Goal: Register for event/course: Sign up to attend an event or enroll in a course

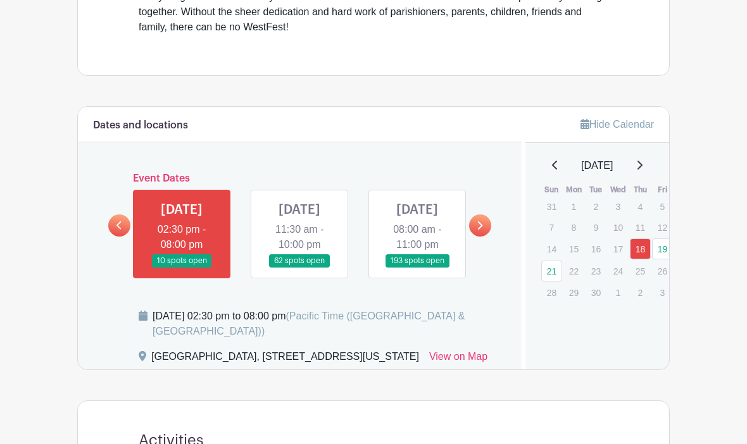
scroll to position [529, 0]
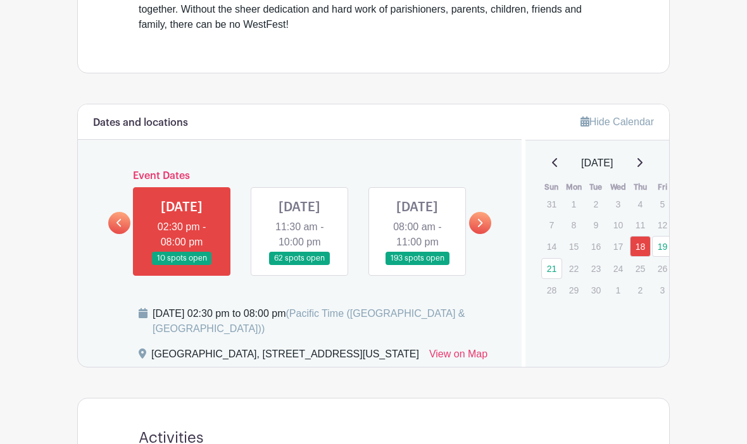
click at [299, 266] on link at bounding box center [299, 266] width 0 height 0
click at [662, 251] on link "19" at bounding box center [662, 246] width 21 height 21
click at [662, 244] on link "19" at bounding box center [662, 246] width 21 height 21
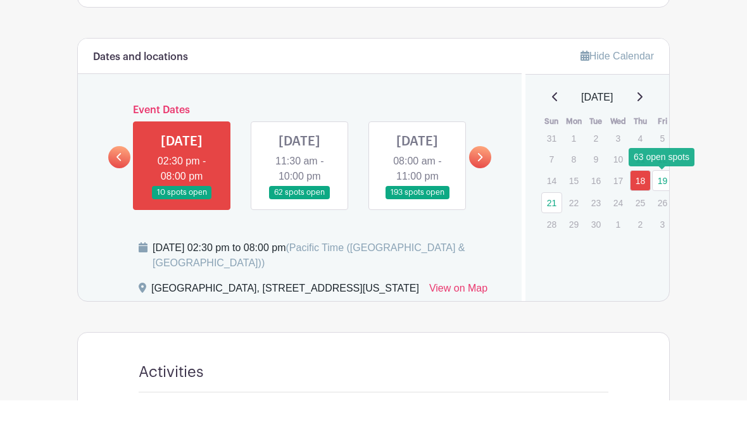
scroll to position [596, 0]
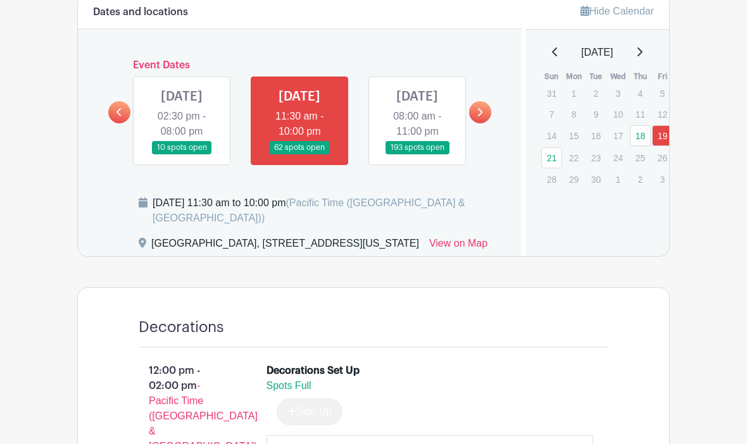
scroll to position [640, 0]
click at [417, 155] on link at bounding box center [417, 155] width 0 height 0
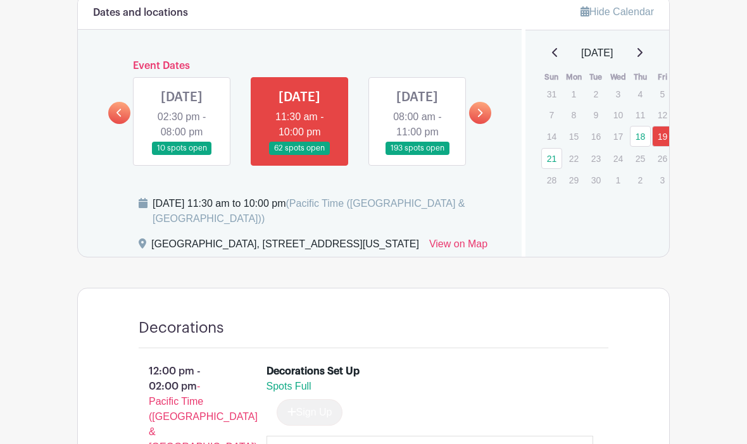
click at [417, 155] on link at bounding box center [417, 155] width 0 height 0
click at [665, 137] on link "19" at bounding box center [662, 136] width 21 height 21
click at [550, 167] on link "21" at bounding box center [551, 158] width 21 height 21
click at [417, 155] on link at bounding box center [417, 155] width 0 height 0
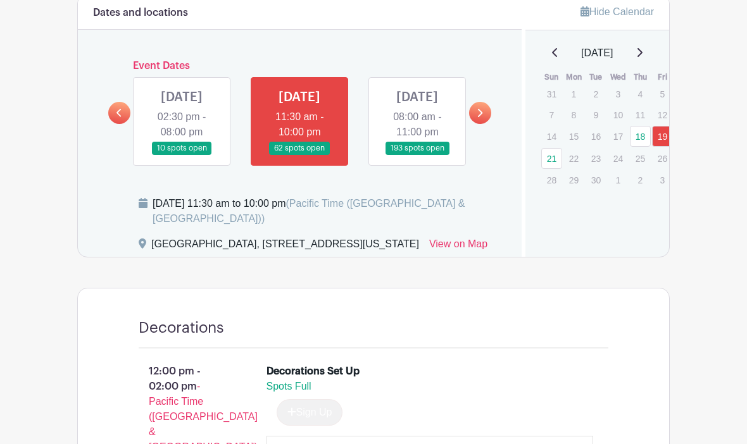
click at [417, 155] on link at bounding box center [417, 155] width 0 height 0
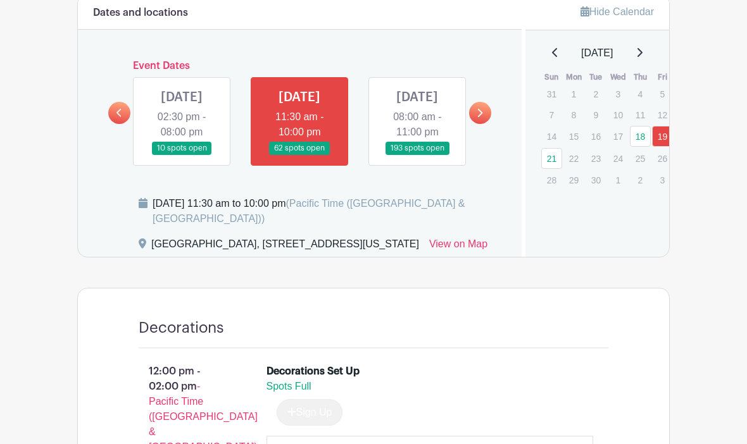
click at [417, 155] on link at bounding box center [417, 155] width 0 height 0
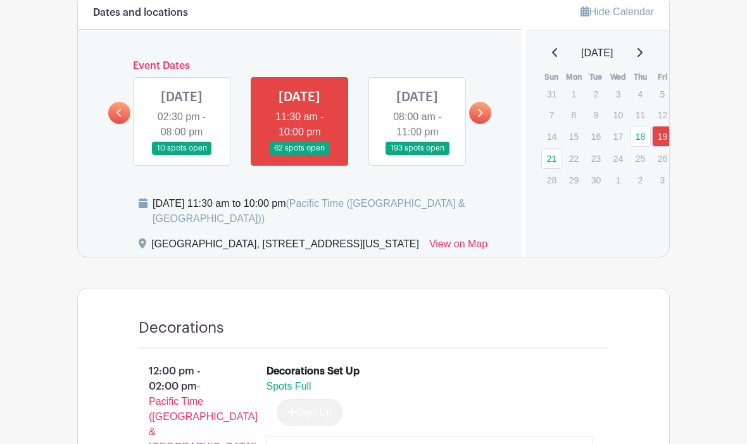
click at [417, 155] on link at bounding box center [417, 155] width 0 height 0
click at [484, 124] on link at bounding box center [480, 113] width 22 height 22
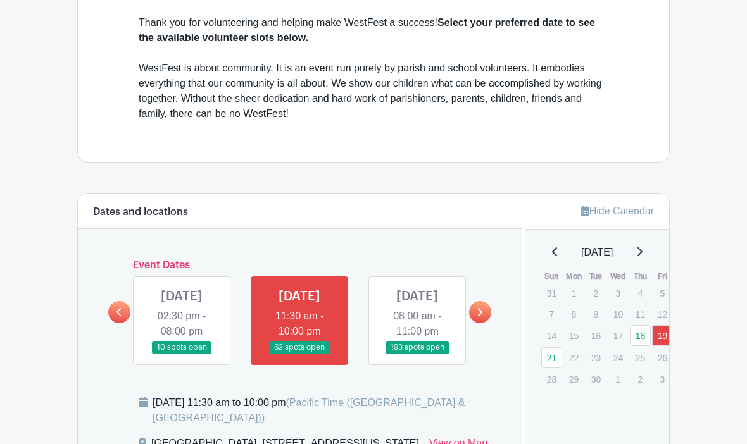
scroll to position [442, 0]
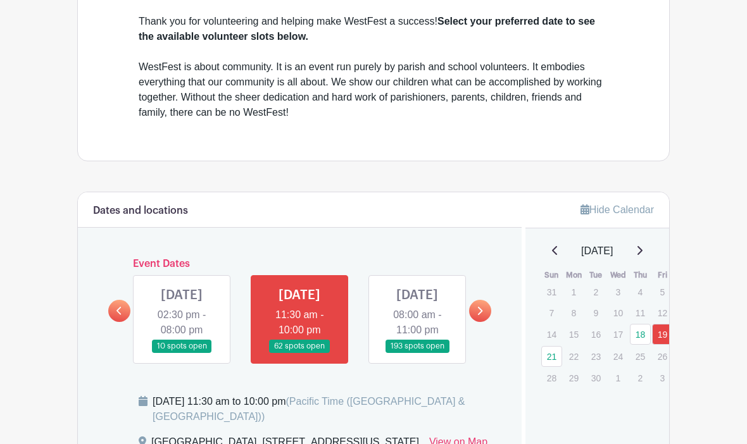
click at [417, 353] on link at bounding box center [417, 353] width 0 height 0
click at [485, 300] on link at bounding box center [480, 311] width 22 height 22
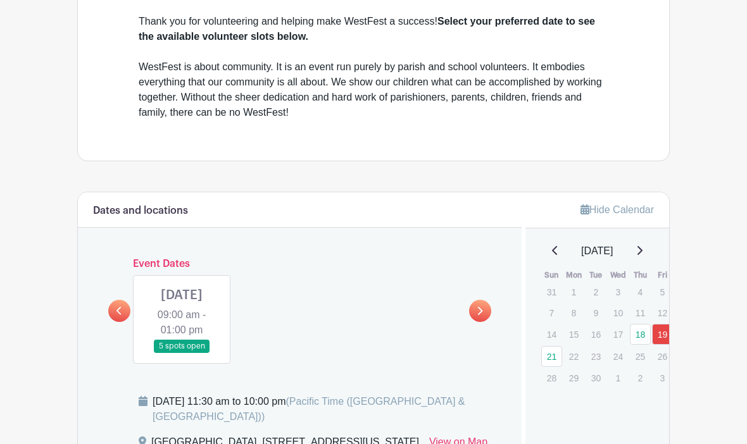
click at [418, 286] on div "SUN Sep 21, 2025 09:00 am - 01:00 pm 5 spots open" at bounding box center [300, 314] width 354 height 99
click at [120, 300] on link at bounding box center [119, 311] width 22 height 22
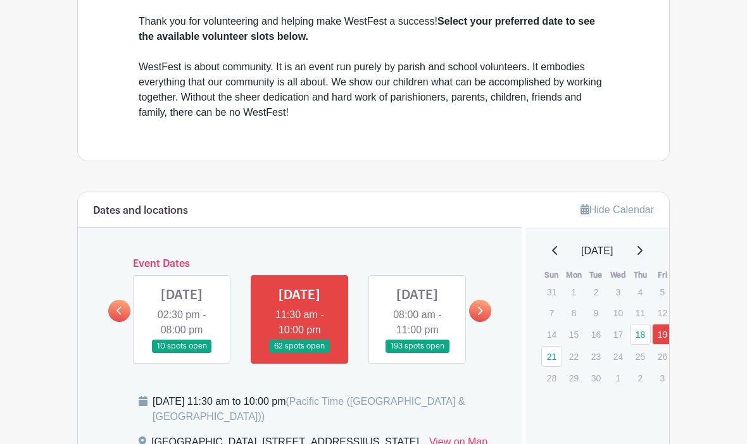
click at [417, 353] on link at bounding box center [417, 353] width 0 height 0
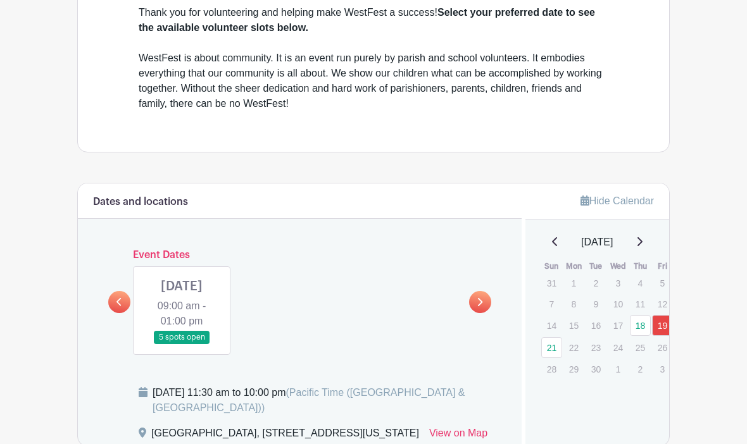
scroll to position [450, 0]
click at [182, 345] on link at bounding box center [182, 345] width 0 height 0
click at [548, 338] on link "21" at bounding box center [551, 348] width 21 height 21
click at [557, 338] on link "21" at bounding box center [551, 348] width 21 height 21
click at [551, 338] on link "21" at bounding box center [551, 348] width 21 height 21
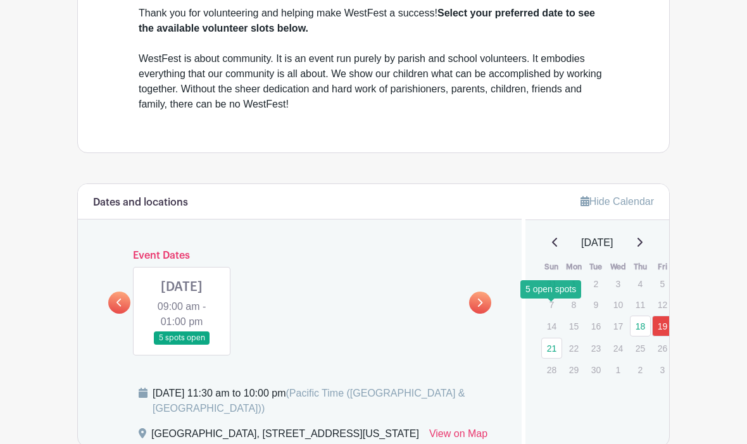
click at [558, 338] on link "21" at bounding box center [551, 348] width 21 height 21
click at [182, 345] on link at bounding box center [182, 345] width 0 height 0
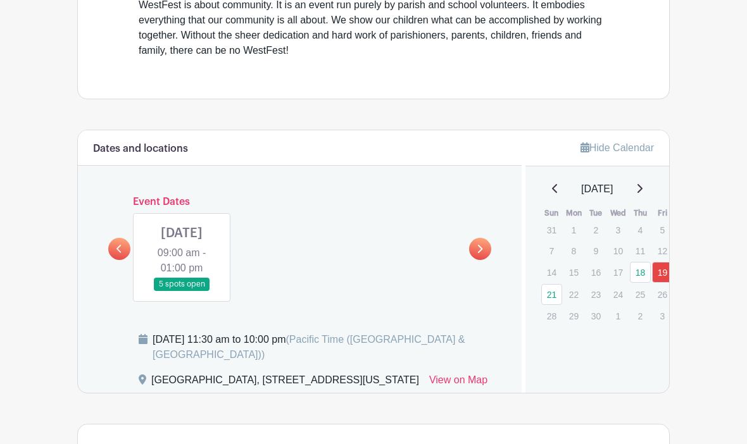
scroll to position [492, 0]
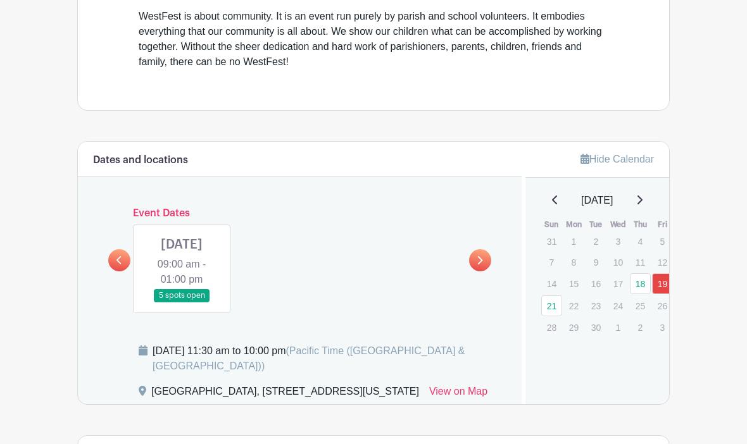
click at [182, 303] on link at bounding box center [182, 303] width 0 height 0
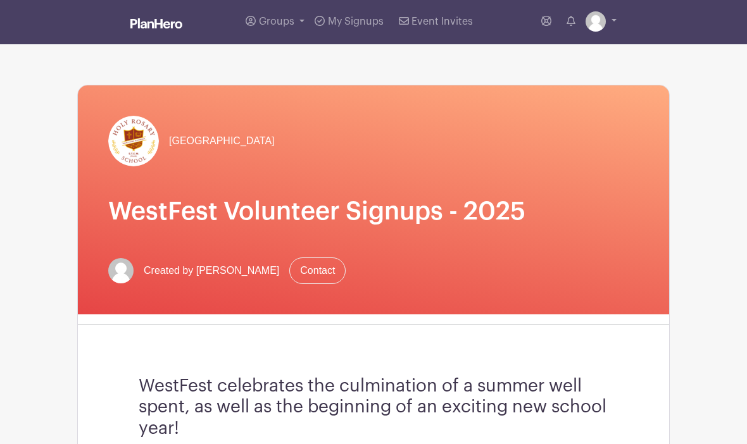
scroll to position [0, 0]
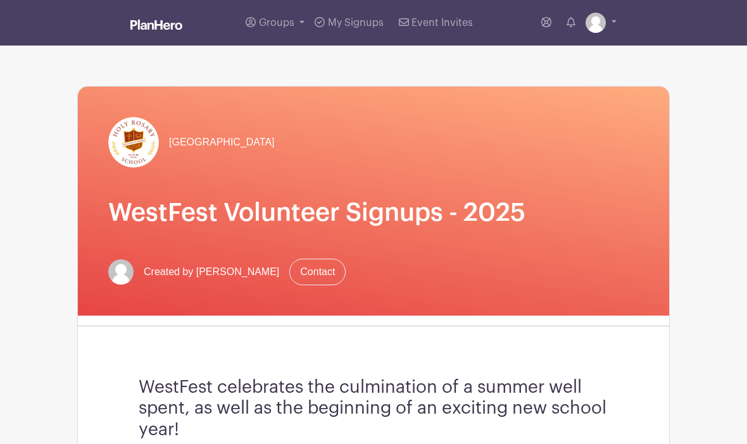
click at [587, 4] on div "Groups All Groups Emily's Events My Signups Event Invites My account Logout" at bounding box center [399, 23] width 434 height 46
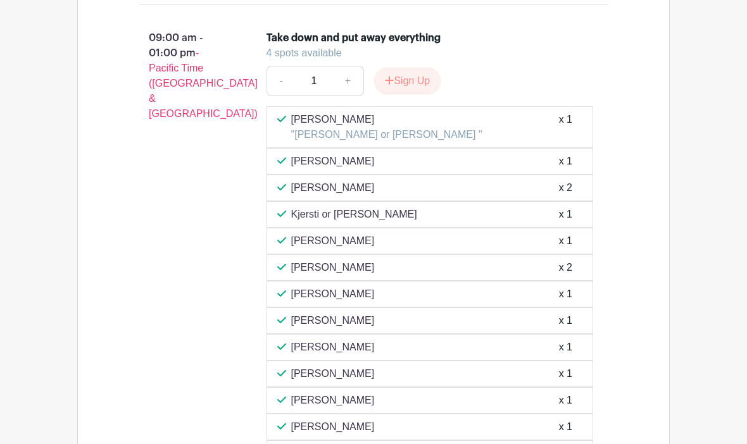
scroll to position [1330, 0]
click at [419, 95] on button "Sign Up" at bounding box center [407, 81] width 66 height 27
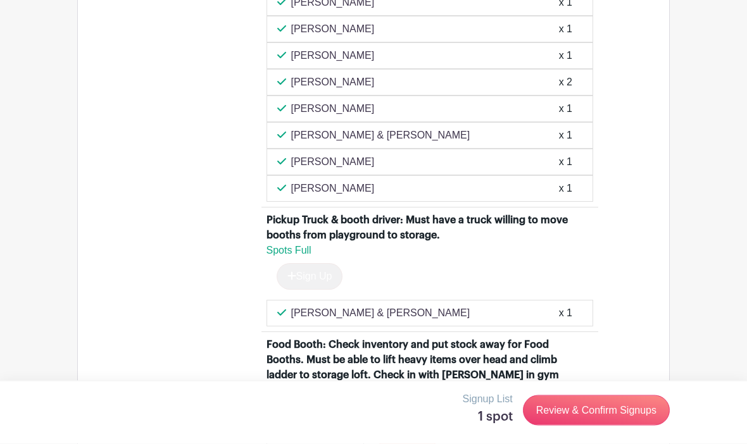
scroll to position [1702, 0]
click at [608, 426] on link "Review & Confirm Signups" at bounding box center [596, 411] width 147 height 30
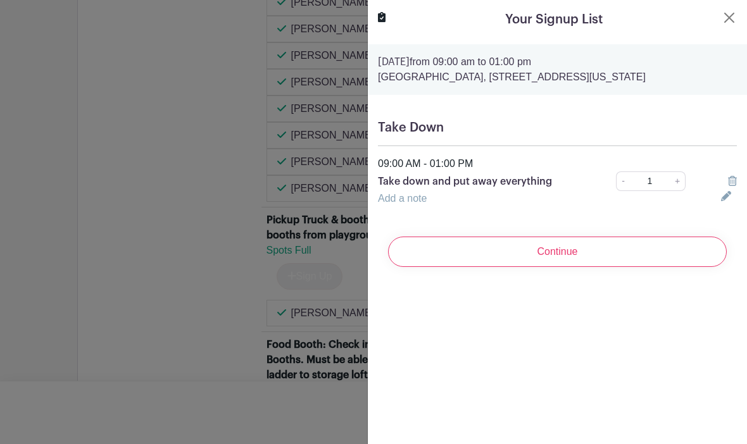
click at [422, 204] on link "Add a note" at bounding box center [402, 198] width 49 height 11
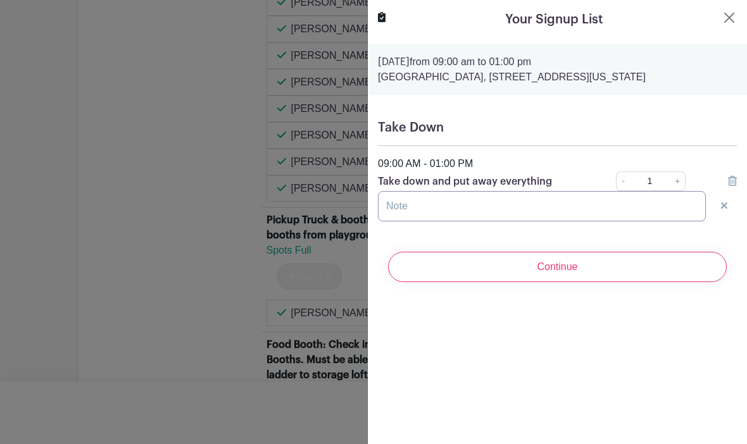
click at [438, 212] on input "text" at bounding box center [542, 206] width 328 height 30
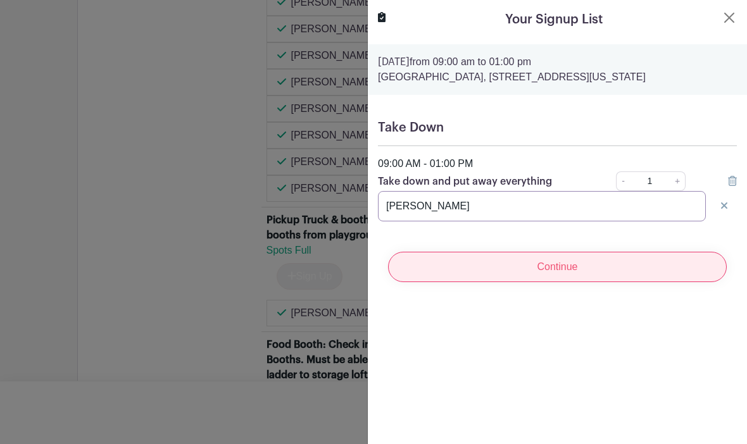
type input "Richard Johnston"
click at [592, 270] on input "Continue" at bounding box center [557, 267] width 339 height 30
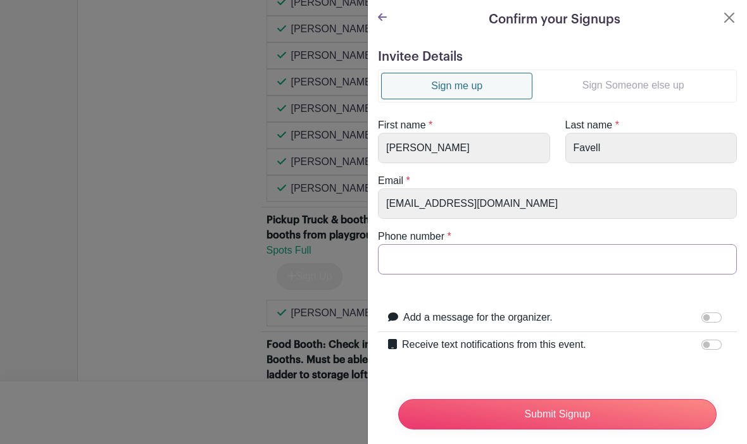
click at [601, 263] on input "Phone number" at bounding box center [557, 259] width 359 height 30
type input "2064276343"
click at [642, 90] on link "Sign Someone else up" at bounding box center [632, 85] width 201 height 25
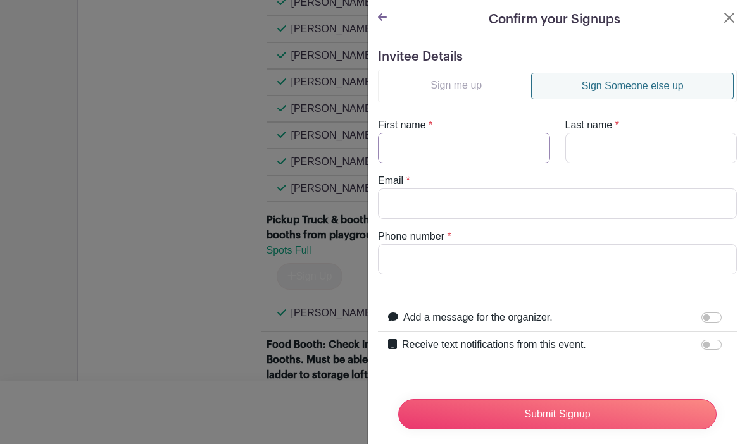
click at [501, 147] on input "First name" at bounding box center [464, 148] width 172 height 30
type input "Richard"
type input "Johnston"
type input "emfave"
click at [456, 92] on link "Sign me up" at bounding box center [456, 85] width 150 height 25
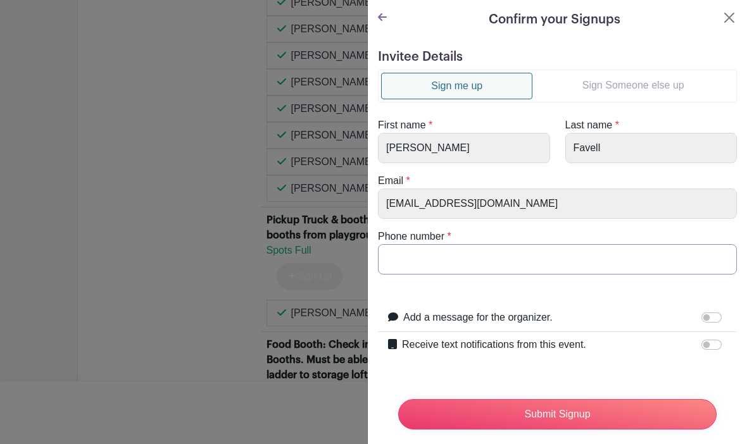
click at [578, 259] on input "Phone number" at bounding box center [557, 259] width 359 height 30
type input "2064276343"
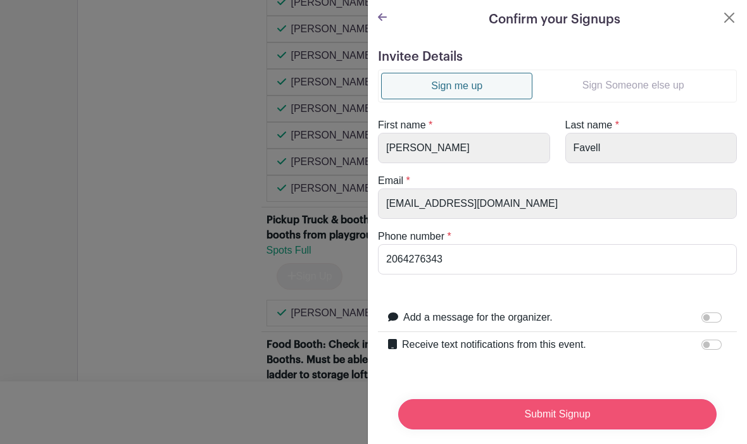
click at [616, 412] on input "Submit Signup" at bounding box center [557, 414] width 318 height 30
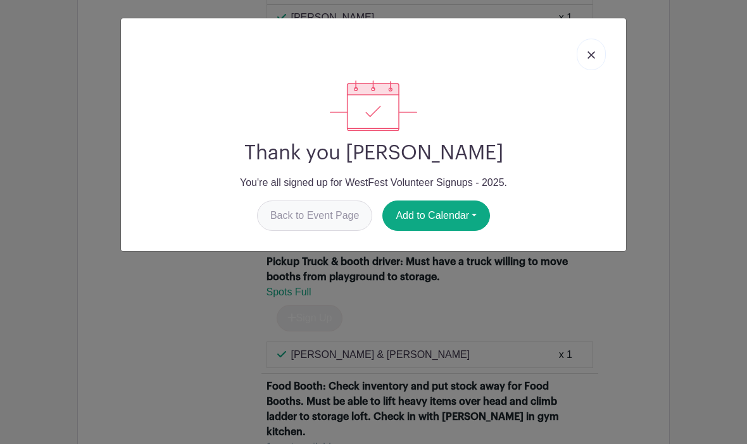
click at [315, 220] on link "Back to Event Page" at bounding box center [315, 216] width 116 height 30
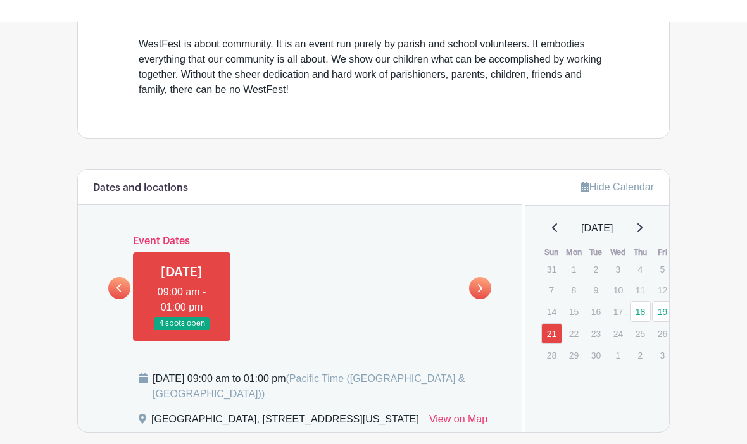
scroll to position [464, 0]
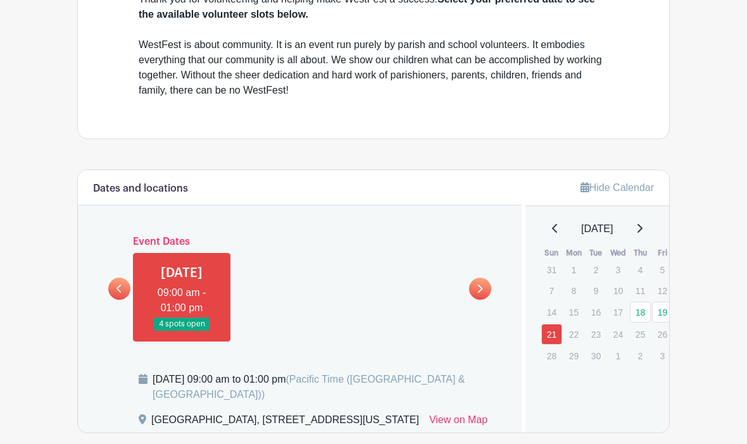
click at [121, 290] on link at bounding box center [119, 289] width 22 height 22
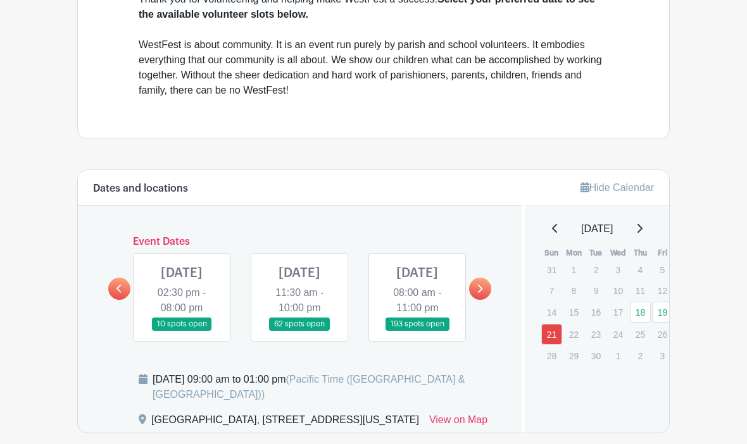
click at [417, 331] on link at bounding box center [417, 331] width 0 height 0
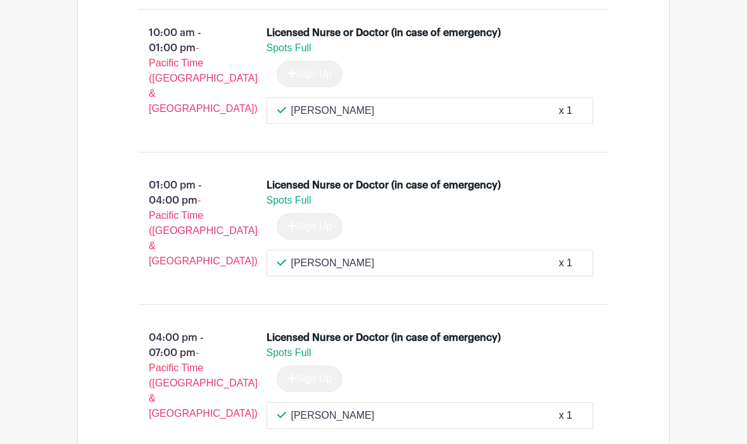
scroll to position [19414, 0]
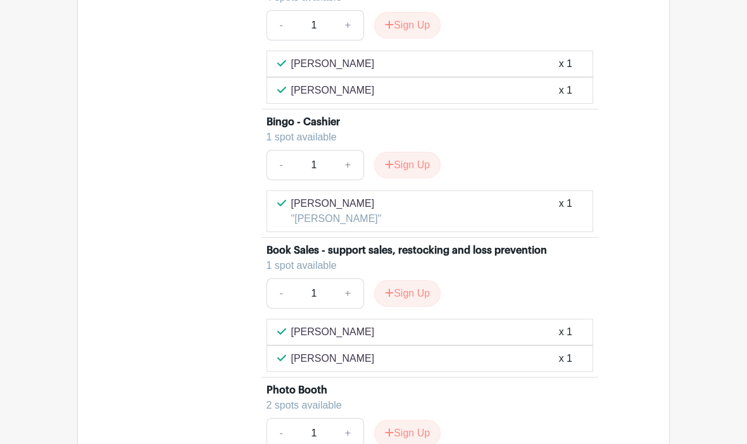
scroll to position [7280, 0]
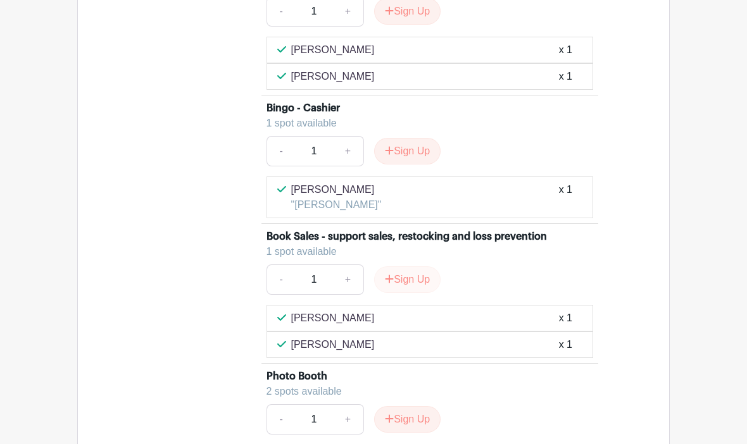
click at [410, 294] on button "Sign Up" at bounding box center [407, 280] width 66 height 27
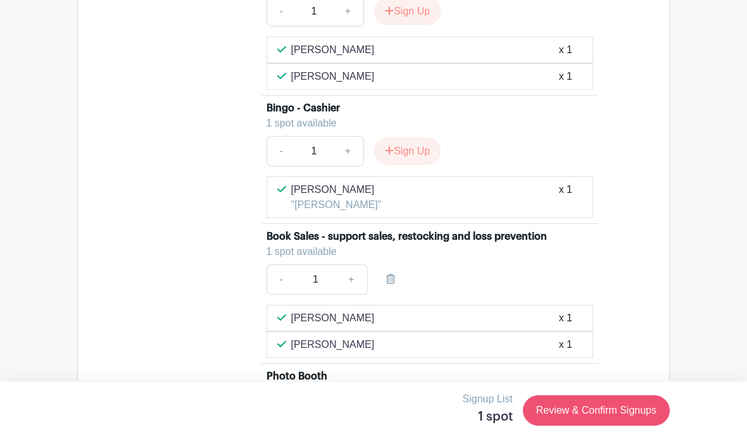
click at [623, 426] on link "Review & Confirm Signups" at bounding box center [596, 411] width 147 height 30
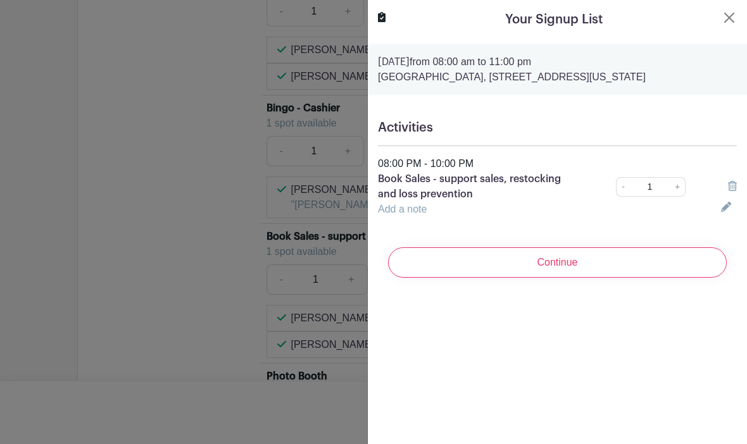
click at [437, 260] on input "Continue" at bounding box center [557, 262] width 339 height 30
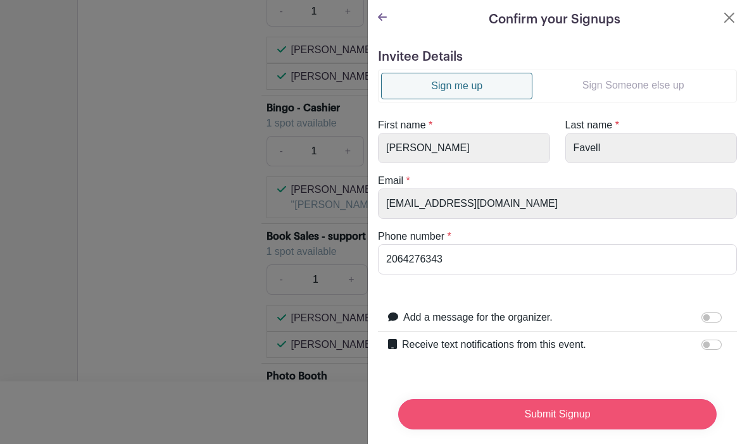
click at [630, 415] on input "Submit Signup" at bounding box center [557, 414] width 318 height 30
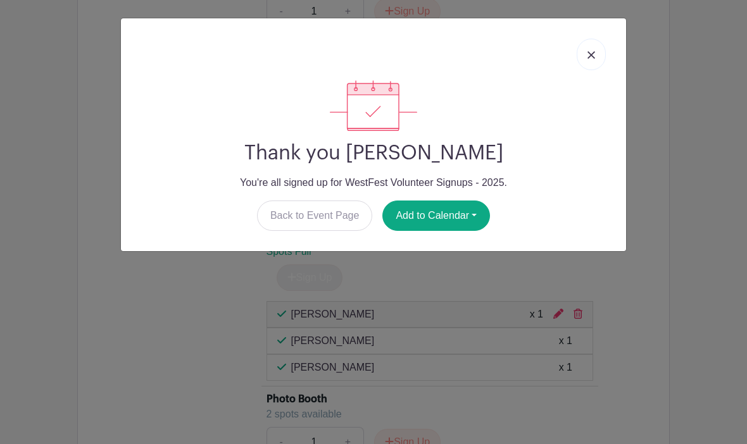
click at [585, 51] on link at bounding box center [591, 55] width 29 height 32
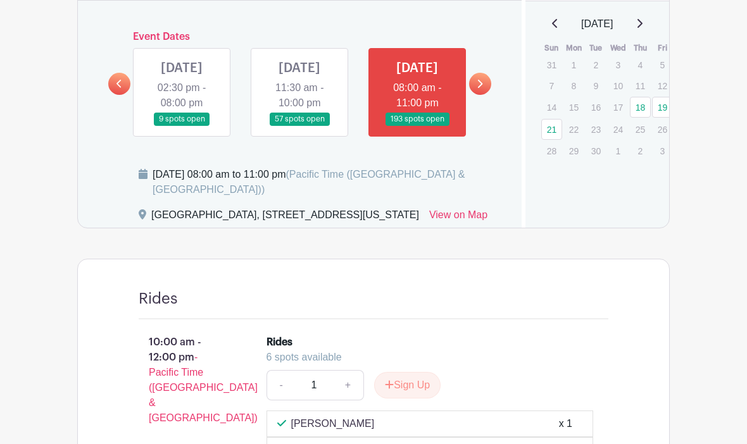
scroll to position [675, 0]
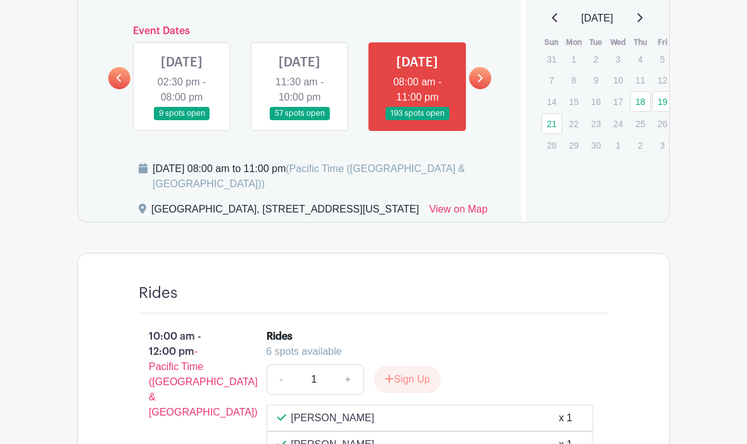
click at [299, 120] on link at bounding box center [299, 120] width 0 height 0
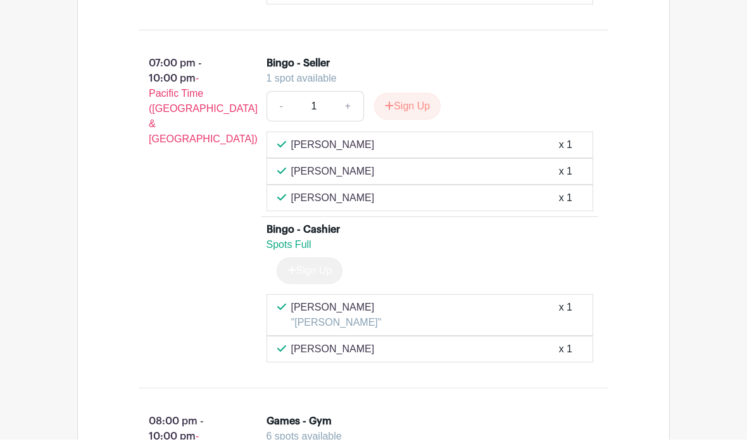
scroll to position [3772, 0]
click at [411, 120] on button "Sign Up" at bounding box center [407, 106] width 66 height 27
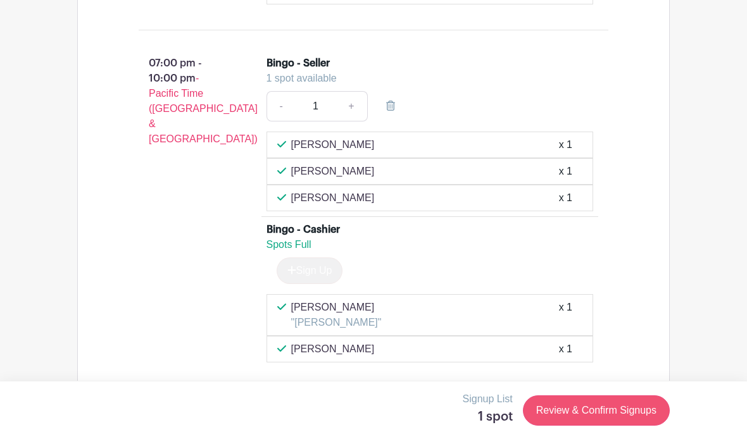
click at [631, 412] on link "Review & Confirm Signups" at bounding box center [596, 411] width 147 height 30
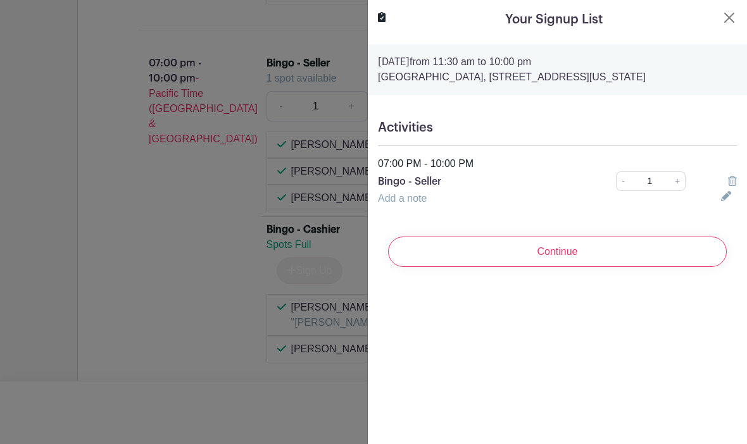
click at [661, 252] on input "Continue" at bounding box center [557, 252] width 339 height 30
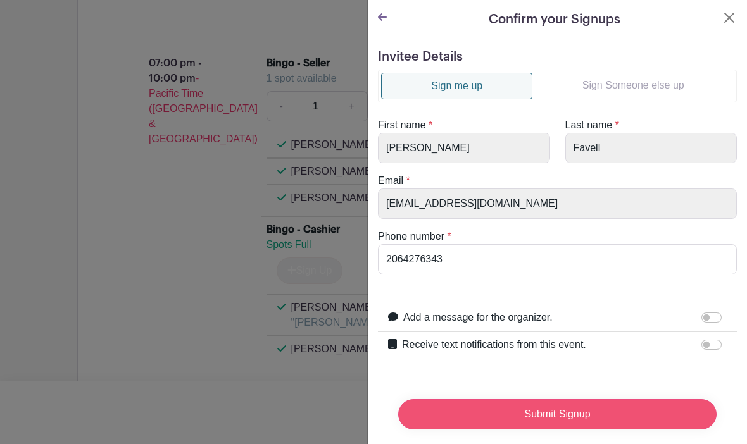
click at [636, 413] on input "Submit Signup" at bounding box center [557, 414] width 318 height 30
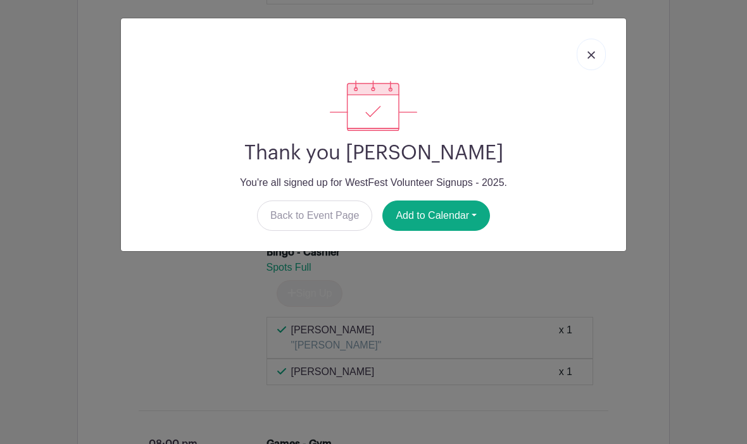
click at [592, 58] on img at bounding box center [591, 55] width 8 height 8
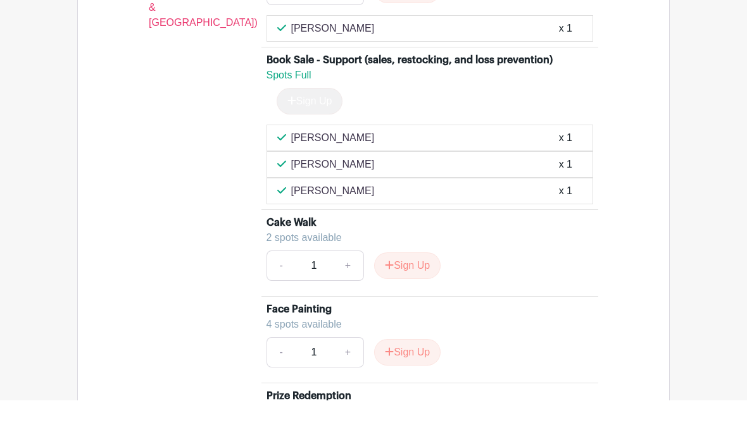
scroll to position [4270, 0]
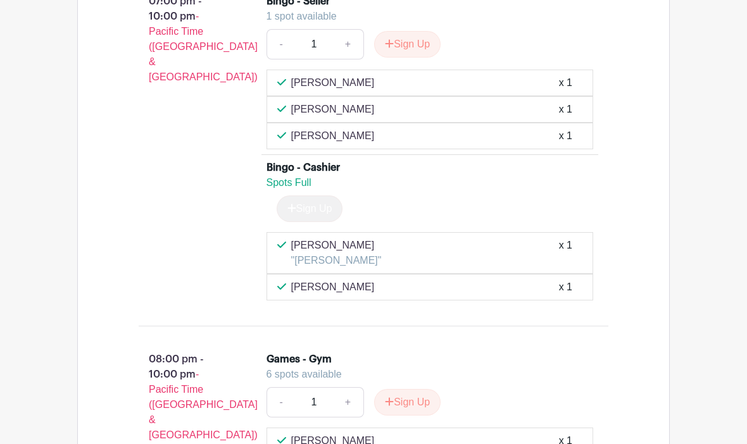
scroll to position [3820, 0]
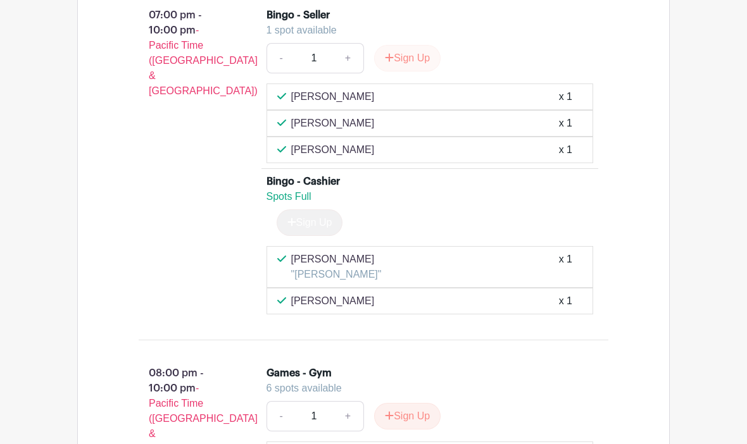
click at [407, 72] on button "Sign Up" at bounding box center [407, 58] width 66 height 27
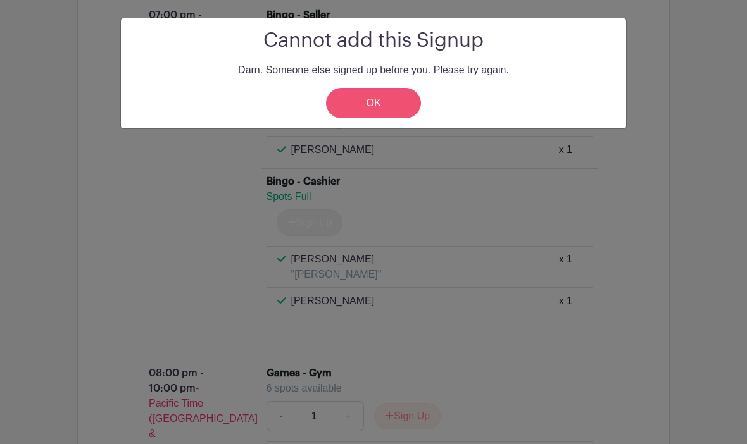
click at [366, 108] on link "OK" at bounding box center [373, 103] width 95 height 30
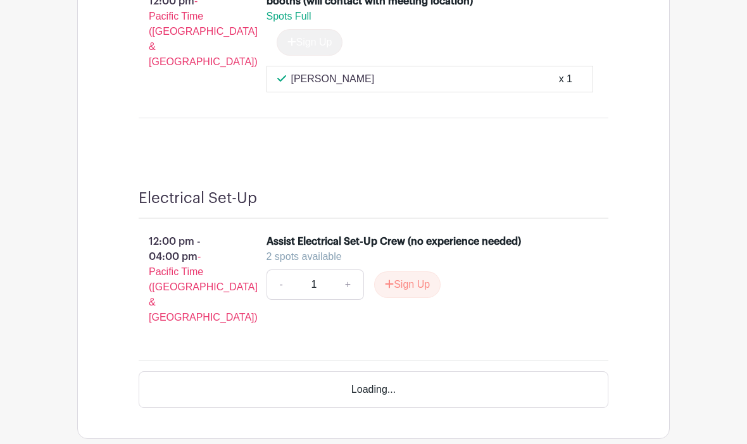
scroll to position [13402, 0]
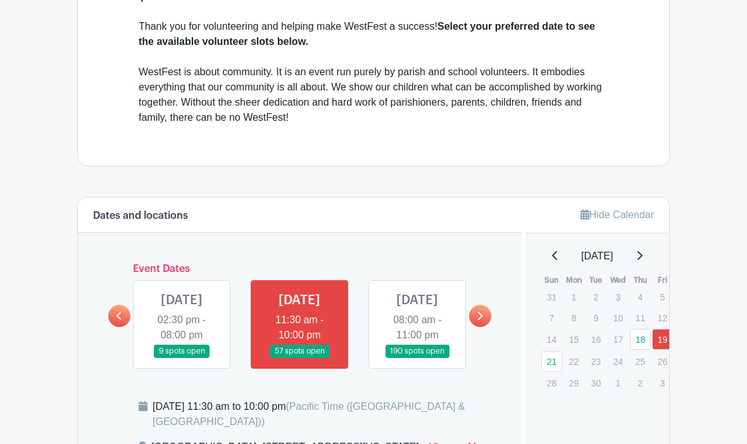
scroll to position [439, 0]
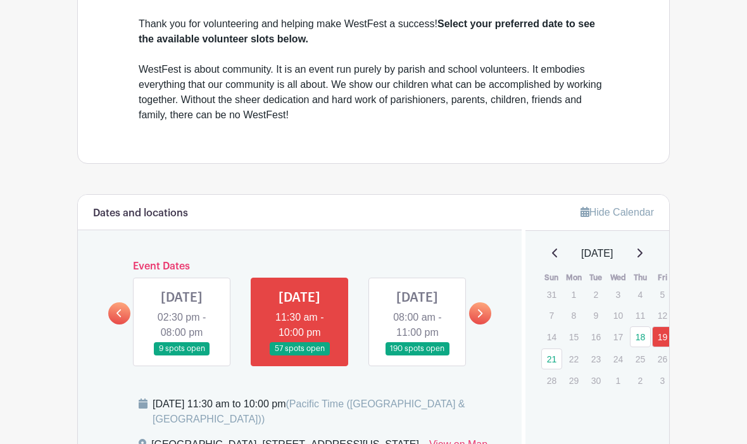
click at [182, 356] on link at bounding box center [182, 356] width 0 height 0
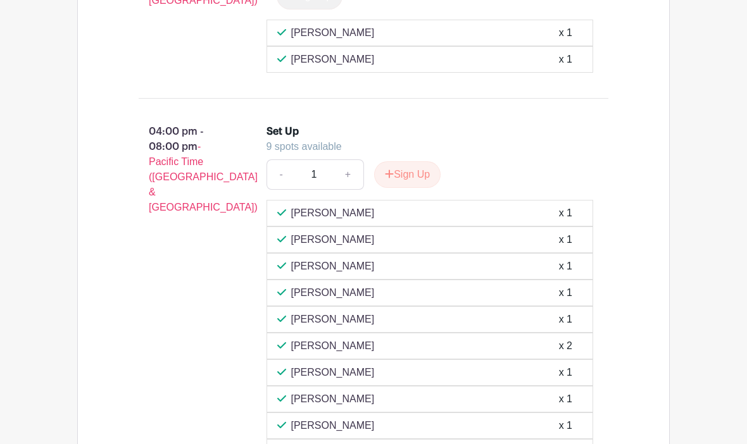
scroll to position [1675, 0]
click at [403, 189] on button "Sign Up" at bounding box center [407, 175] width 66 height 27
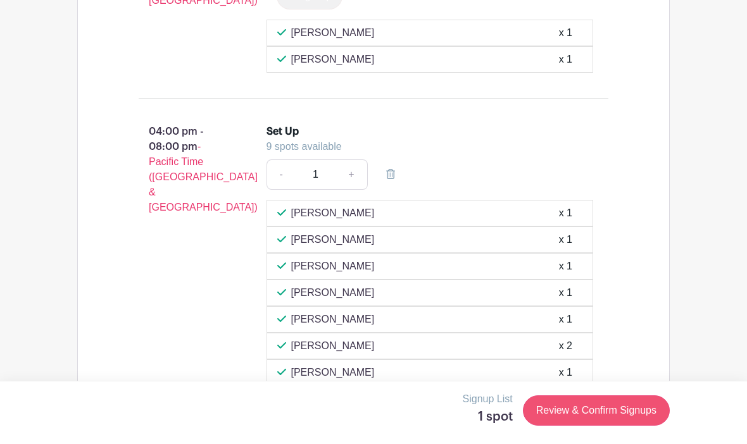
click at [558, 407] on link "Review & Confirm Signups" at bounding box center [596, 411] width 147 height 30
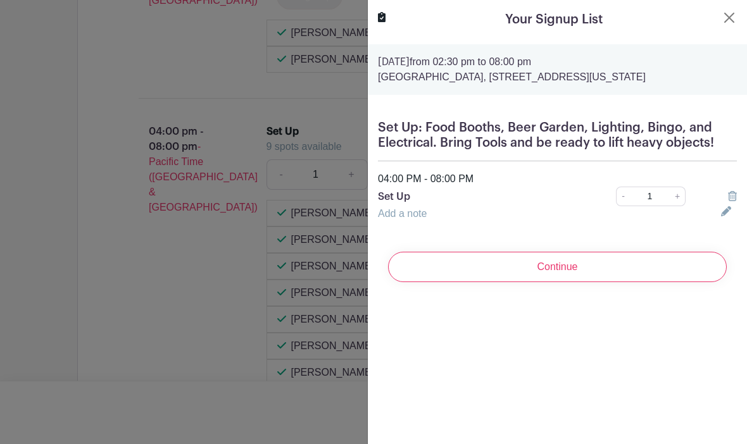
click at [441, 266] on input "Continue" at bounding box center [557, 267] width 339 height 30
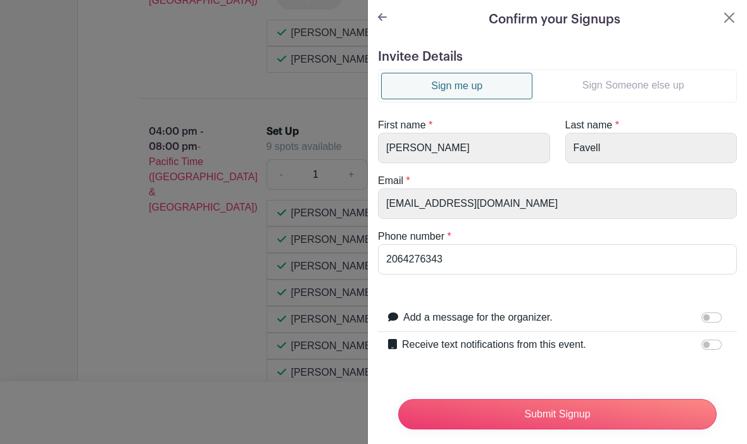
scroll to position [0, 0]
click at [385, 19] on icon at bounding box center [382, 17] width 9 height 10
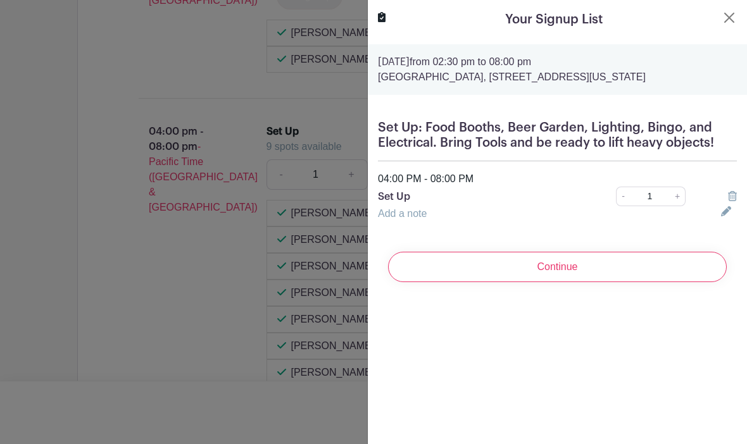
click at [392, 214] on link "Add a note" at bounding box center [402, 213] width 49 height 11
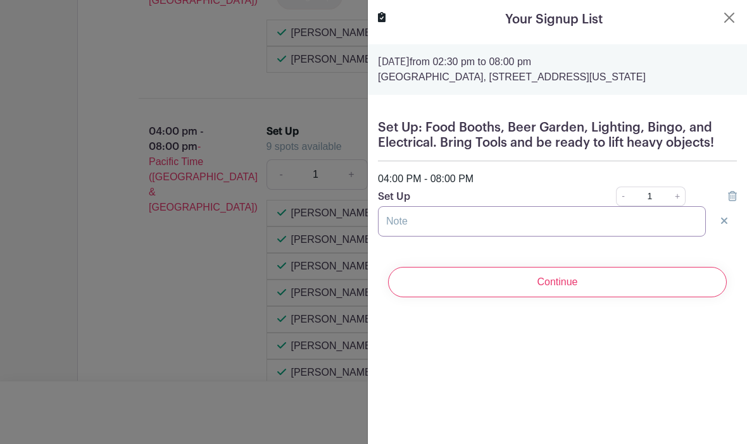
click at [435, 228] on input "text" at bounding box center [542, 221] width 328 height 30
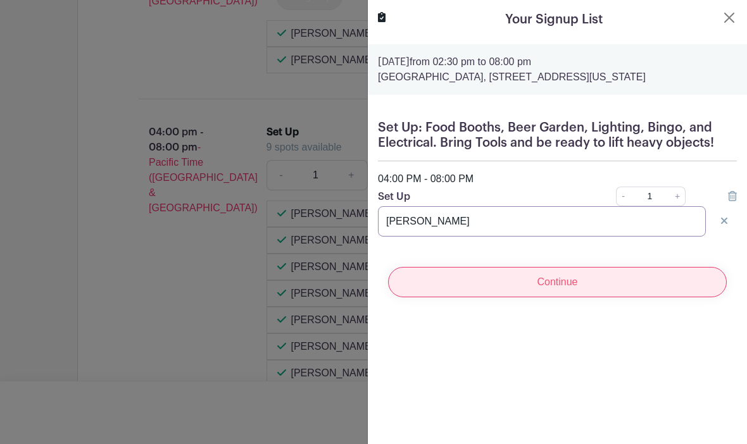
type input "[PERSON_NAME]"
click at [573, 281] on input "Continue" at bounding box center [557, 282] width 339 height 30
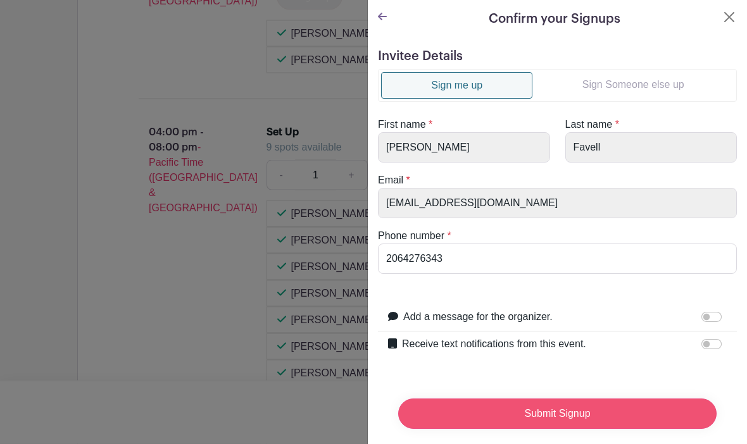
click at [543, 413] on input "Submit Signup" at bounding box center [557, 414] width 318 height 30
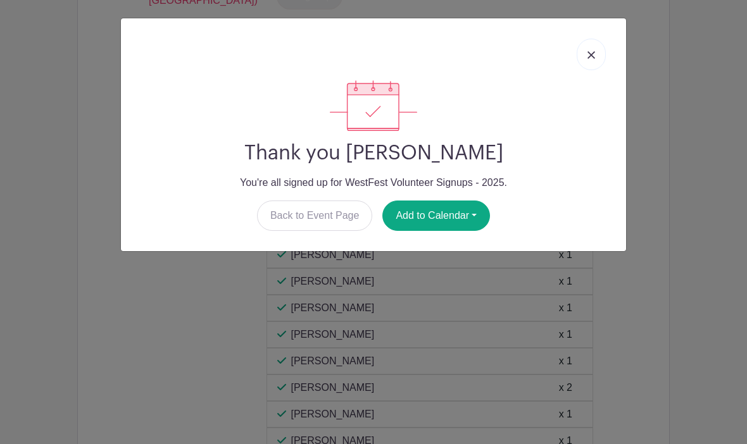
click at [590, 53] on img at bounding box center [591, 55] width 8 height 8
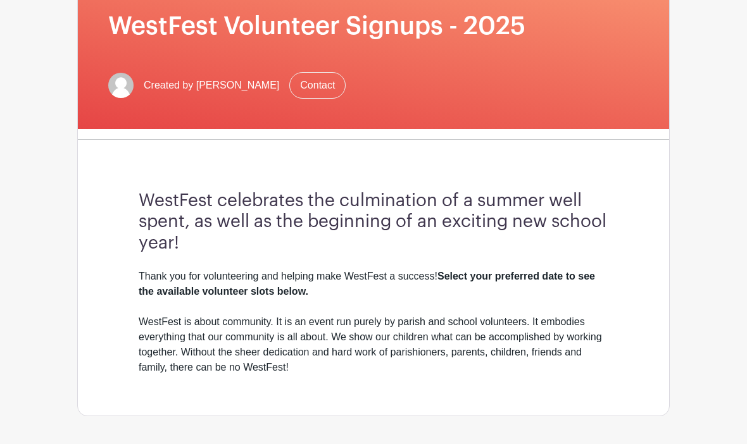
scroll to position [0, 0]
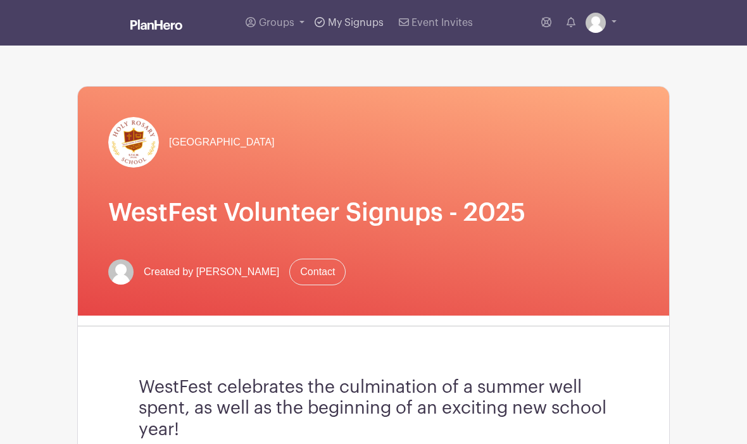
click at [347, 21] on span "My Signups" at bounding box center [356, 23] width 56 height 10
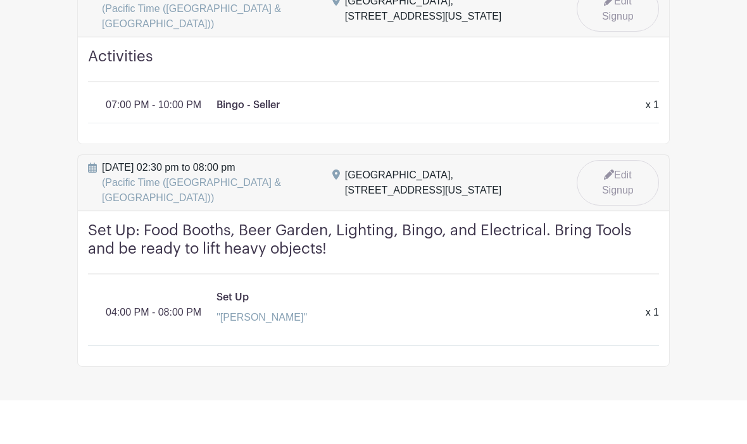
scroll to position [656, 0]
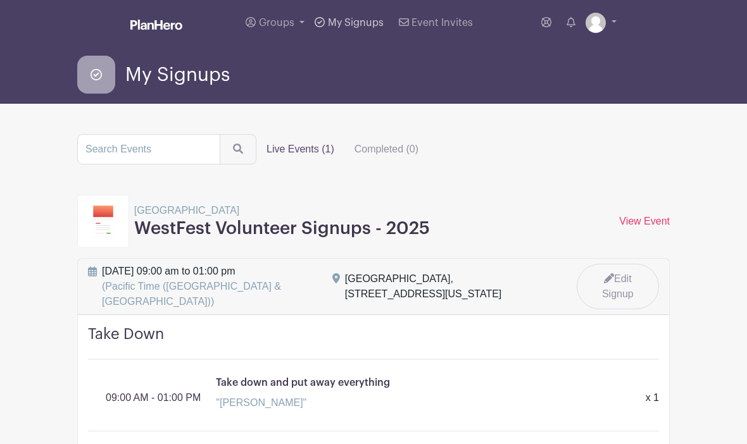
click at [363, 28] on link "My Signups" at bounding box center [348, 23] width 78 height 46
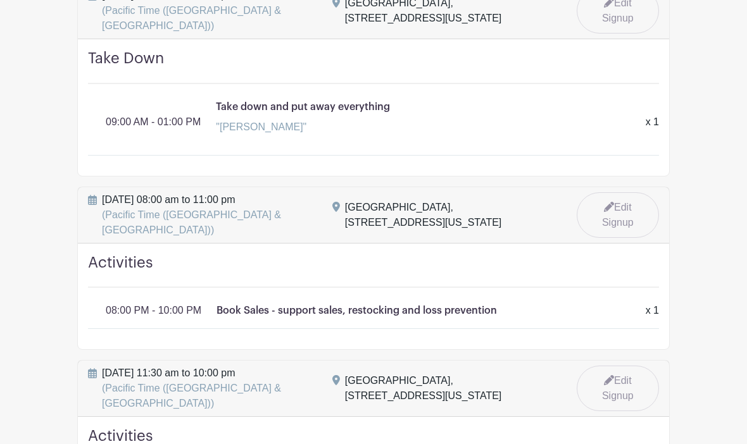
scroll to position [273, 0]
